Goal: Task Accomplishment & Management: Manage account settings

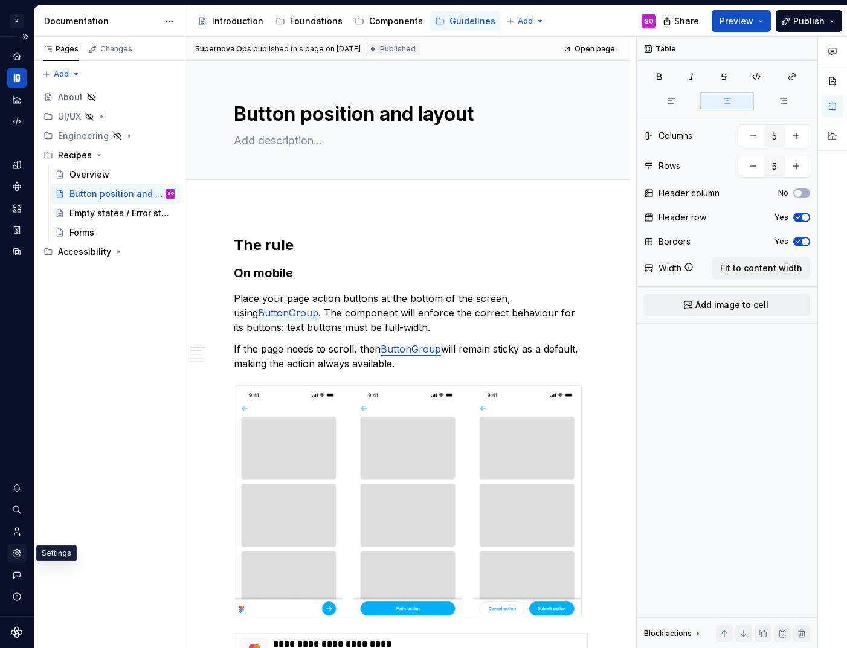
click at [16, 553] on icon "Settings" at bounding box center [16, 553] width 11 height 11
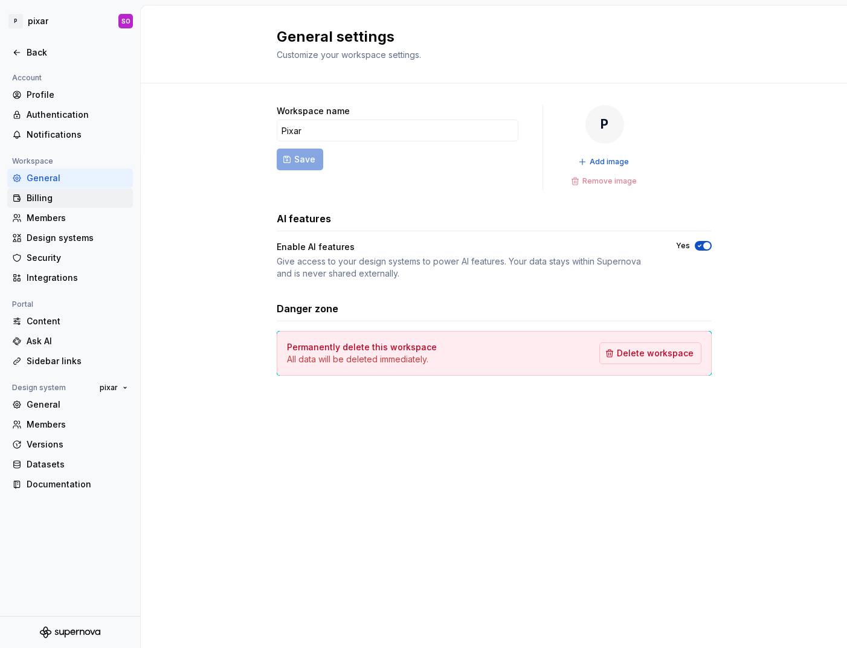
click at [60, 198] on div "Billing" at bounding box center [78, 198] width 102 height 12
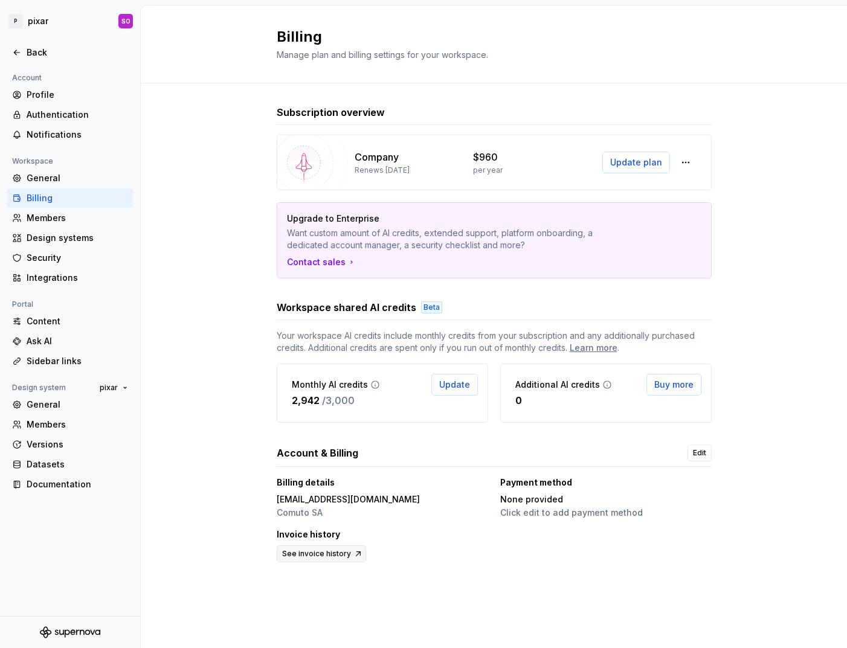
click at [336, 552] on span "See invoice history" at bounding box center [316, 554] width 69 height 10
click at [24, 47] on div "Back" at bounding box center [70, 53] width 116 height 12
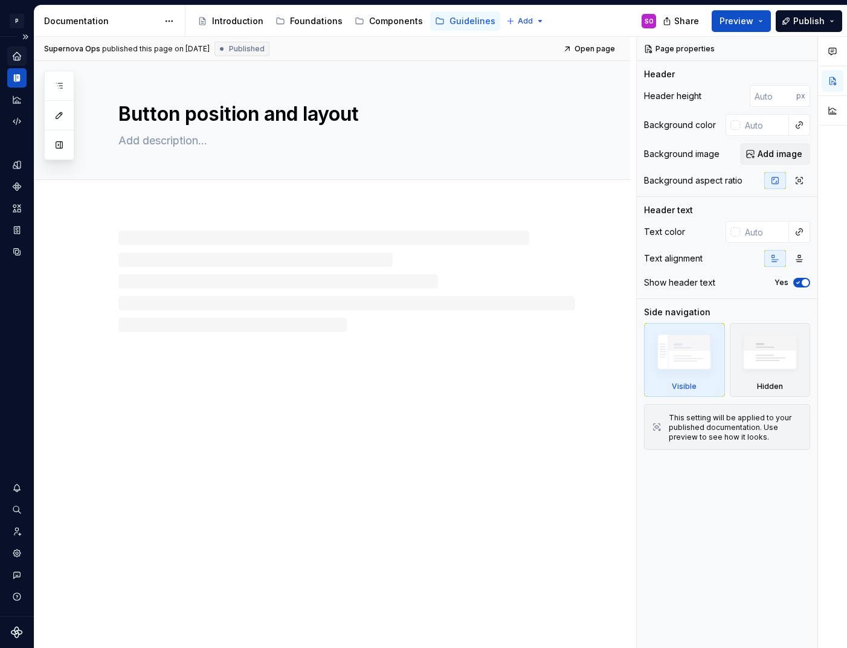
type textarea "*"
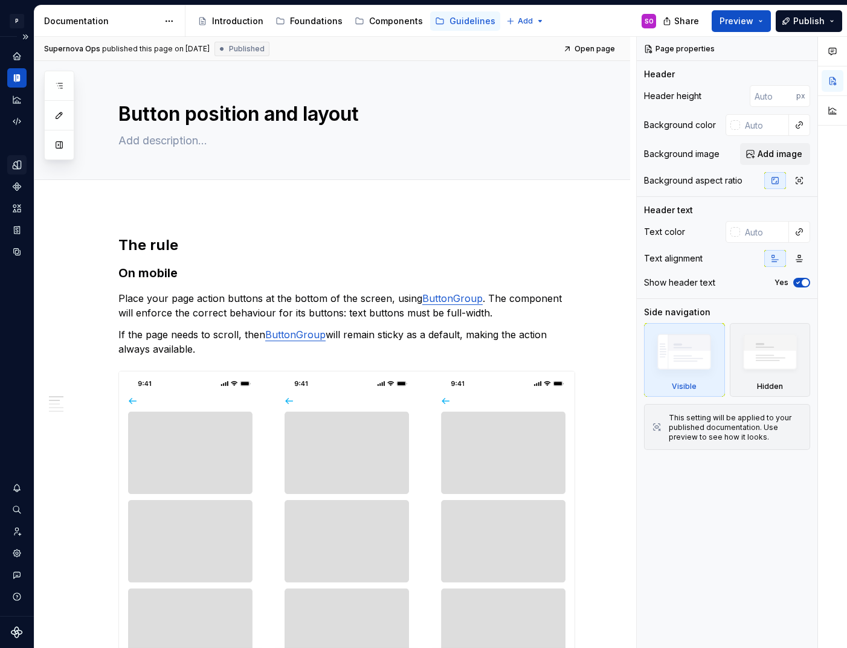
click at [19, 171] on div "Design tokens" at bounding box center [16, 164] width 19 height 19
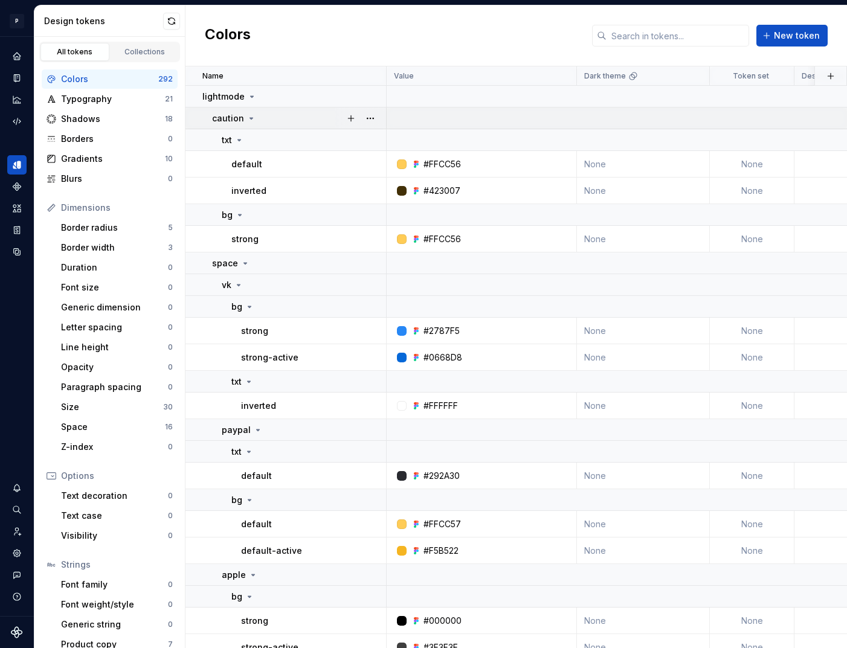
click at [254, 117] on icon at bounding box center [252, 119] width 10 height 10
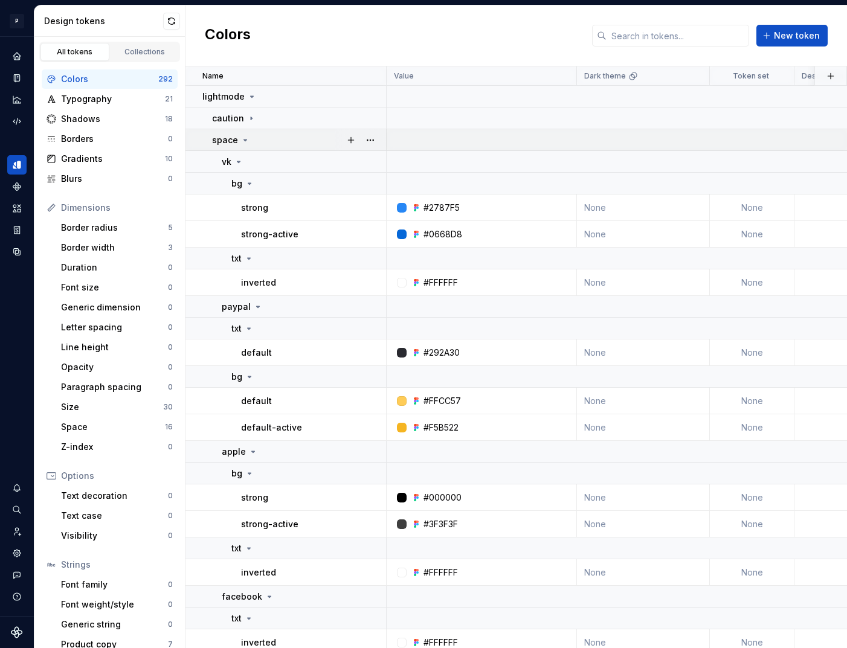
click at [246, 136] on icon at bounding box center [245, 140] width 10 height 10
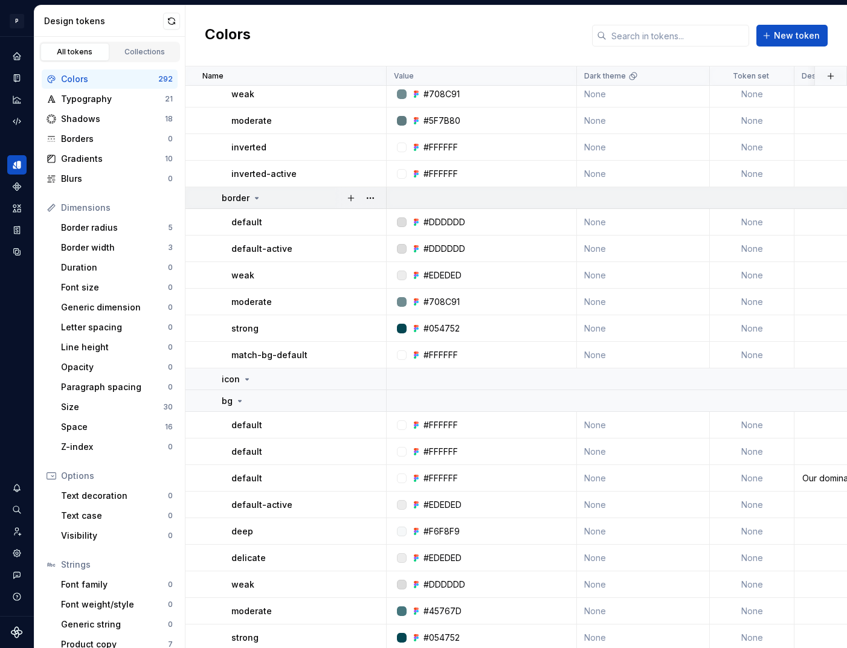
scroll to position [200, 0]
